Goal: Transaction & Acquisition: Register for event/course

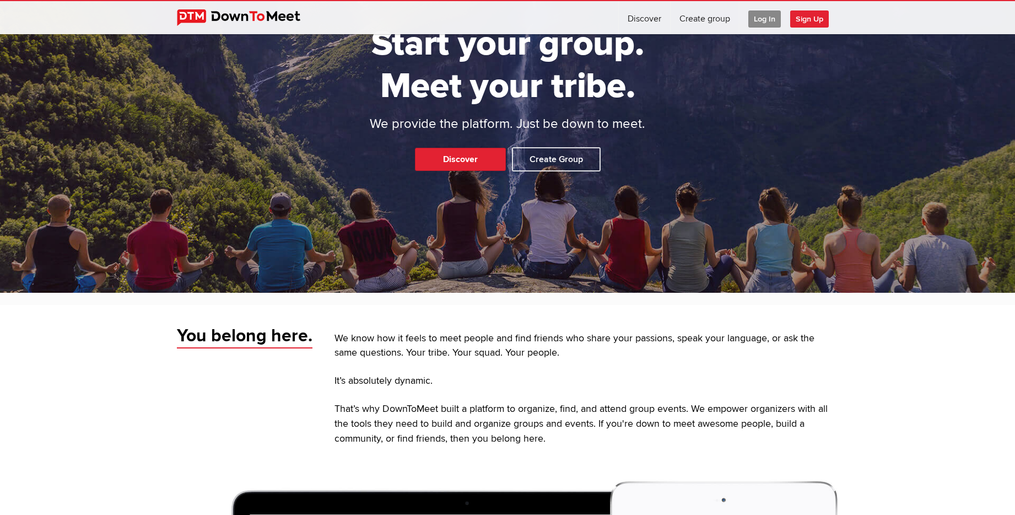
scroll to position [164, 0]
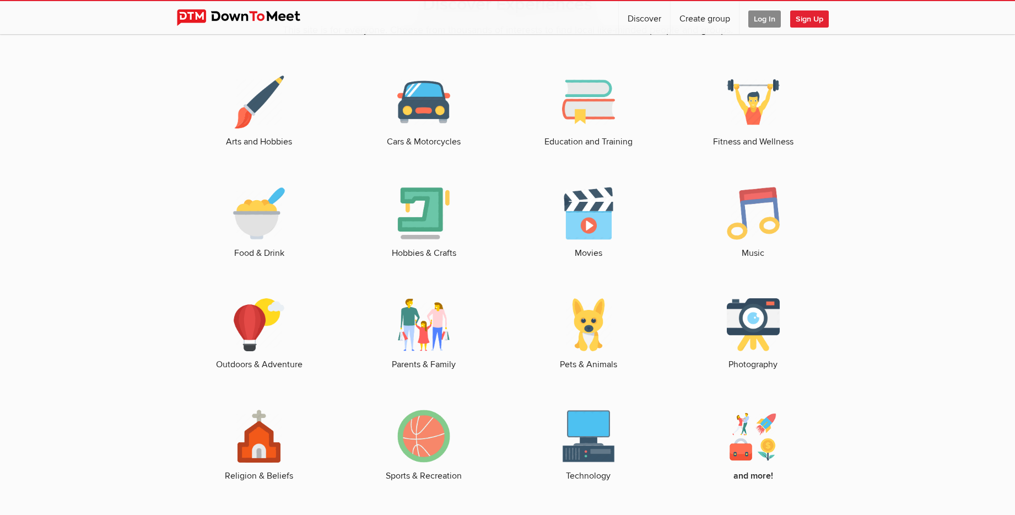
scroll to position [1579, 0]
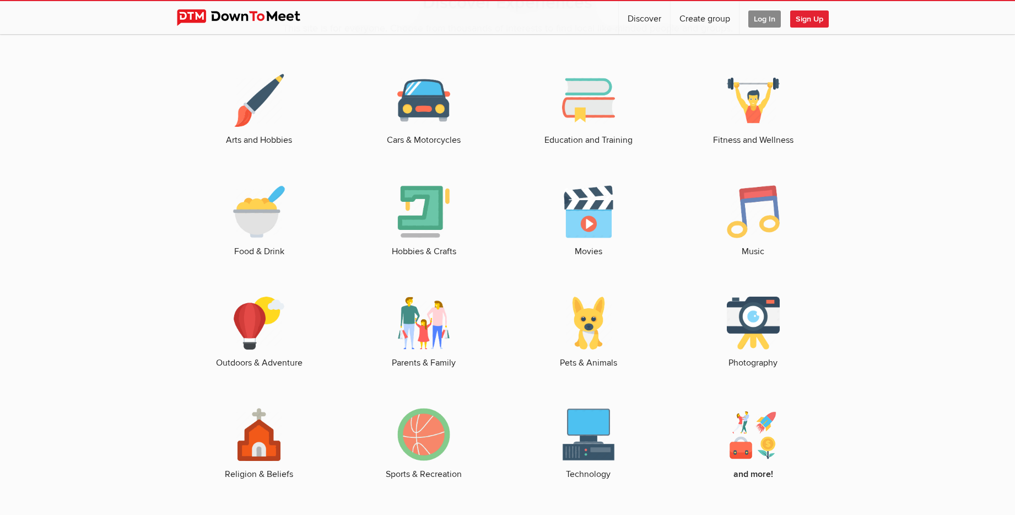
click at [759, 219] on img at bounding box center [753, 211] width 53 height 53
click at [746, 190] on img at bounding box center [753, 211] width 53 height 53
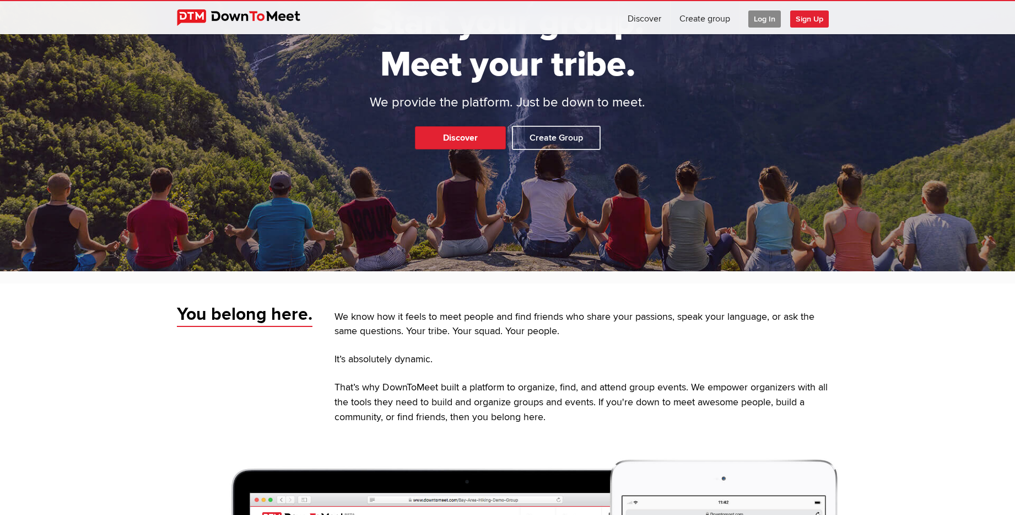
scroll to position [0, 0]
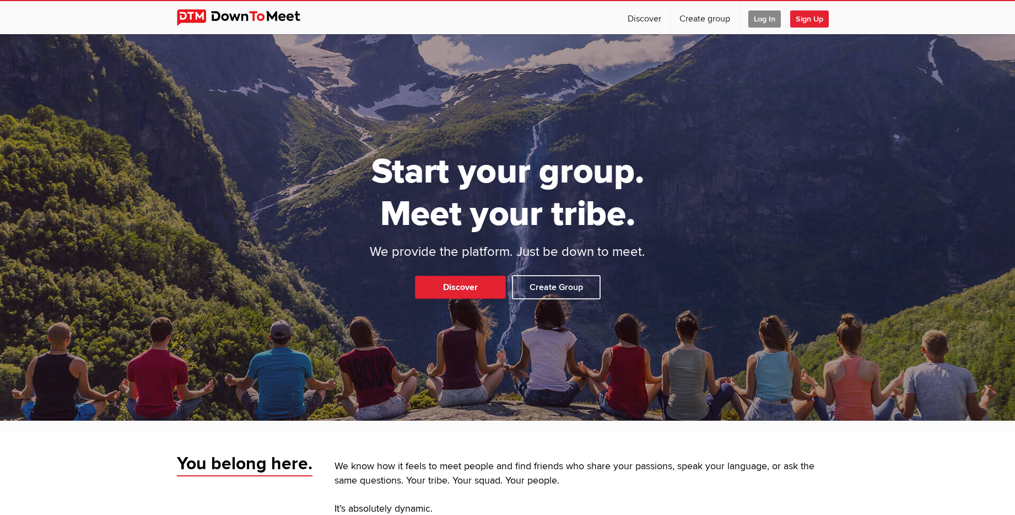
click at [478, 273] on div "Start your group. Meet your tribe. We provide the platform. Just be down to mee…" at bounding box center [507, 227] width 1015 height 386
click at [478, 290] on link "Discover" at bounding box center [460, 287] width 91 height 23
select select "null"
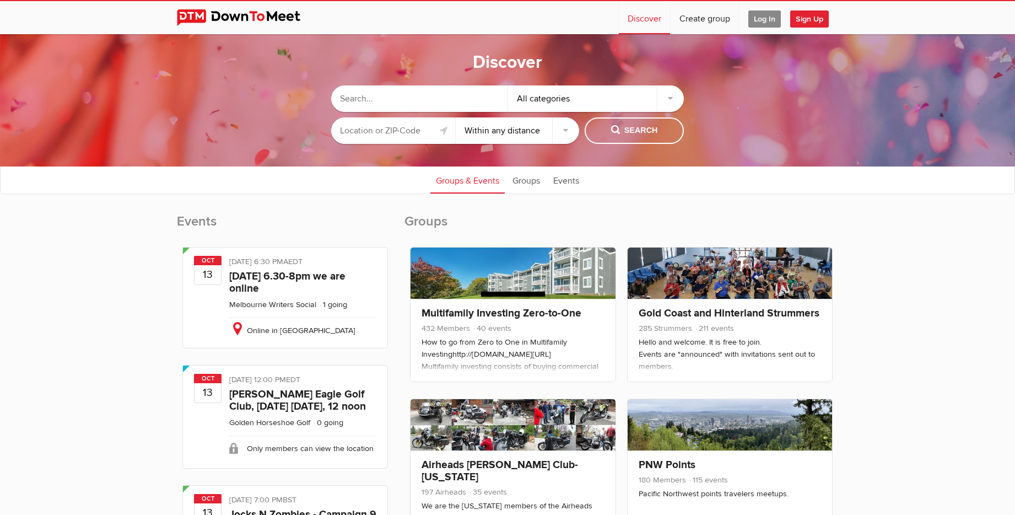
click at [247, 20] on img at bounding box center [247, 17] width 141 height 17
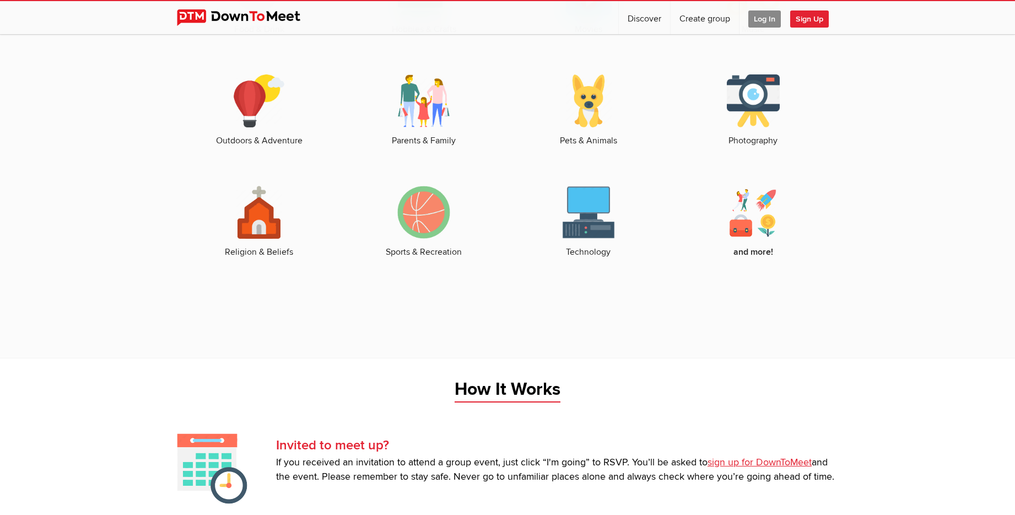
scroll to position [1802, 0]
click at [632, 20] on link "Discover" at bounding box center [644, 17] width 51 height 33
select select "null"
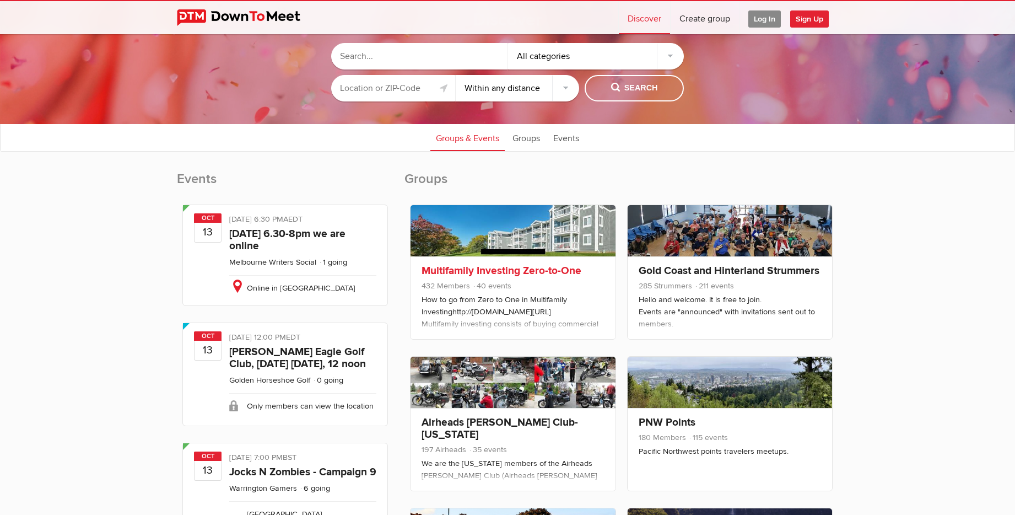
scroll to position [35, 0]
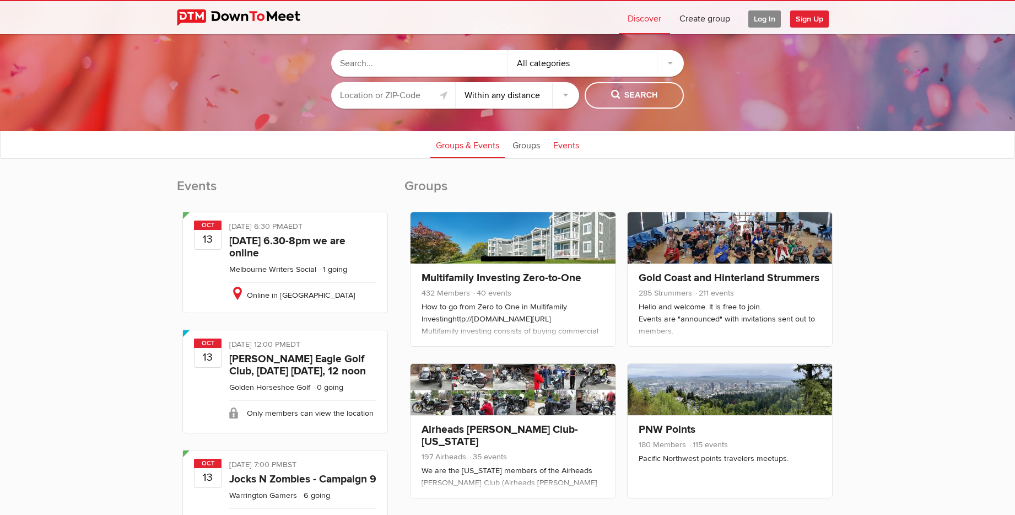
click at [573, 148] on link "Events" at bounding box center [566, 145] width 37 height 28
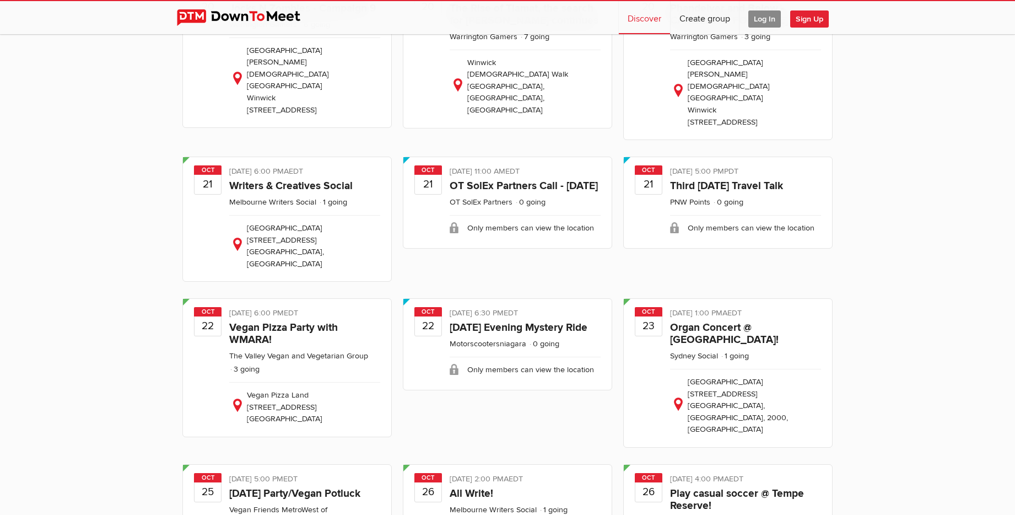
scroll to position [1032, 0]
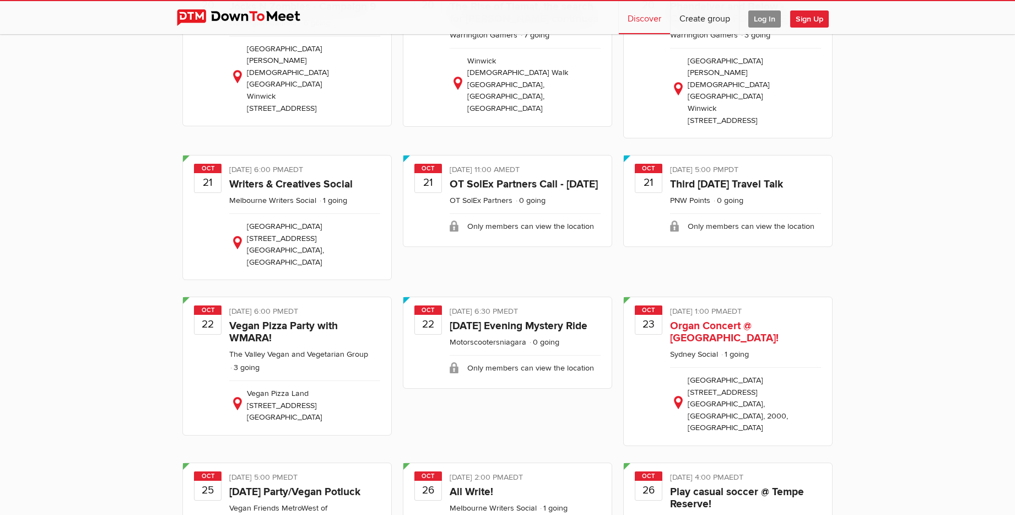
click at [712, 319] on link "Organ Concert @ [GEOGRAPHIC_DATA]!" at bounding box center [724, 331] width 109 height 25
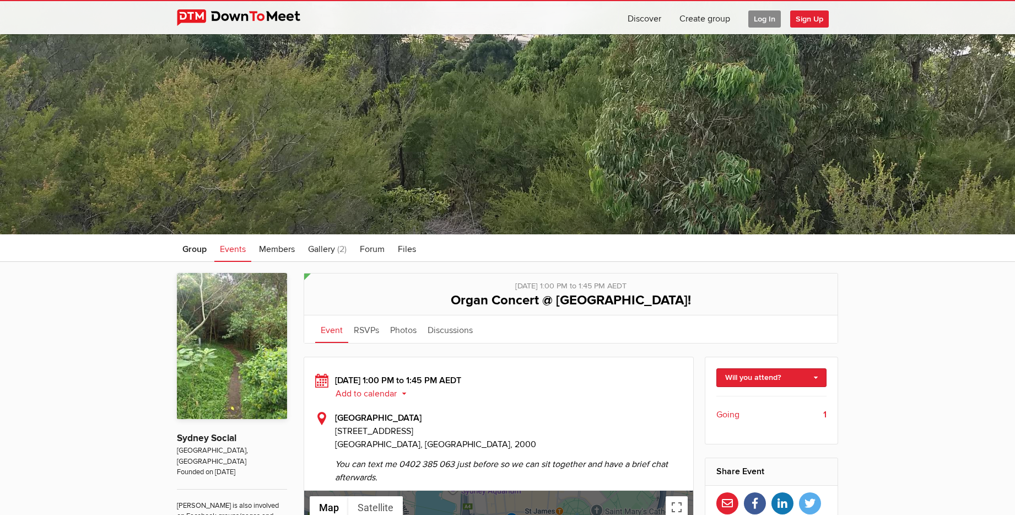
scroll to position [50, 0]
